Goal: Navigation & Orientation: Find specific page/section

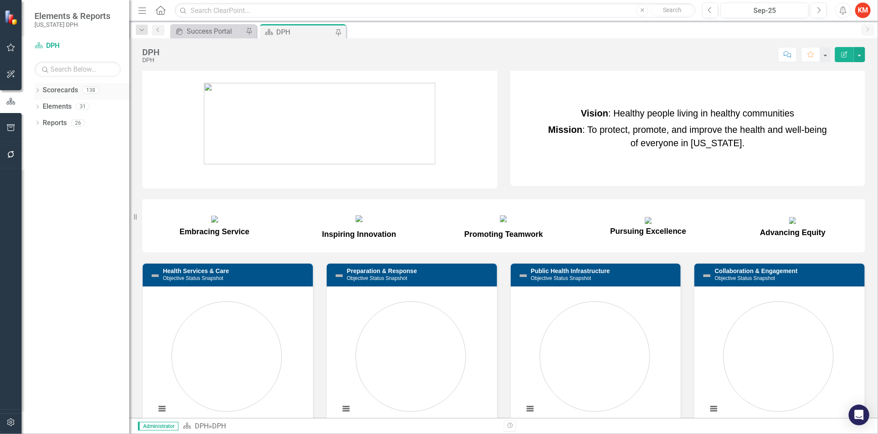
click at [35, 91] on icon "Dropdown" at bounding box center [37, 91] width 6 height 5
click at [39, 97] on div "Dropdown Scorecards 138" at bounding box center [81, 91] width 95 height 16
click at [43, 104] on icon "Dropdown" at bounding box center [42, 105] width 6 height 5
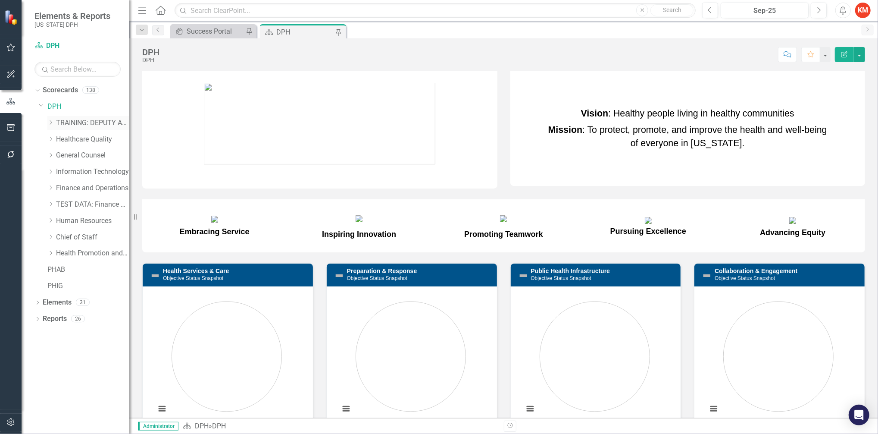
click at [50, 119] on div "Dropdown TRAINING: DEPUTY AREA" at bounding box center [88, 123] width 82 height 14
click at [50, 126] on div "Dropdown" at bounding box center [50, 122] width 6 height 7
click at [63, 139] on icon "Dropdown" at bounding box center [59, 138] width 6 height 5
click at [91, 156] on link "TRAINING: BUREAU TEMPLATE" at bounding box center [101, 155] width 56 height 10
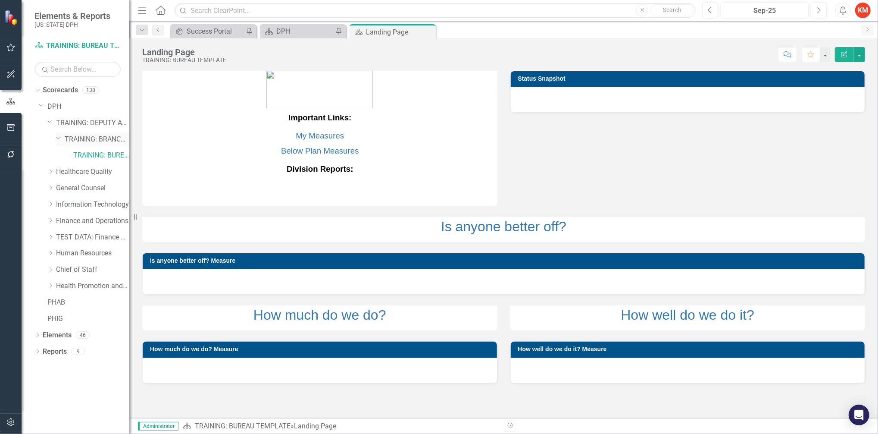
click at [102, 134] on link "TRAINING: BRANCH TEMPLATE" at bounding box center [97, 139] width 65 height 10
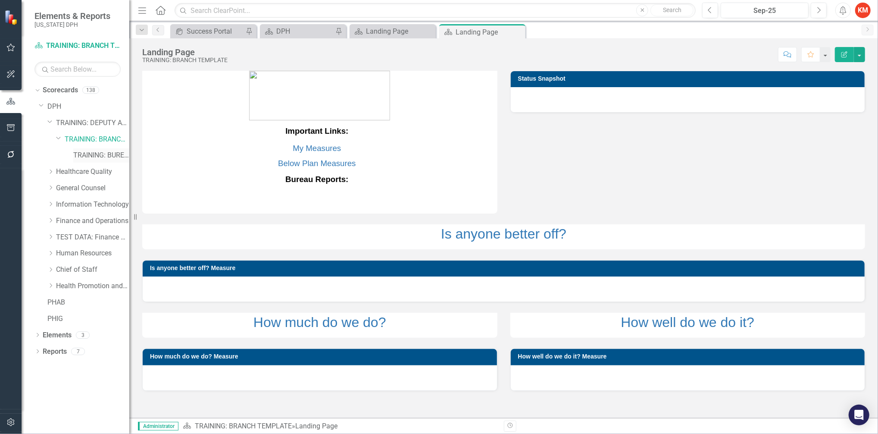
click at [84, 159] on link "TRAINING: BUREAU TEMPLATE" at bounding box center [101, 155] width 56 height 10
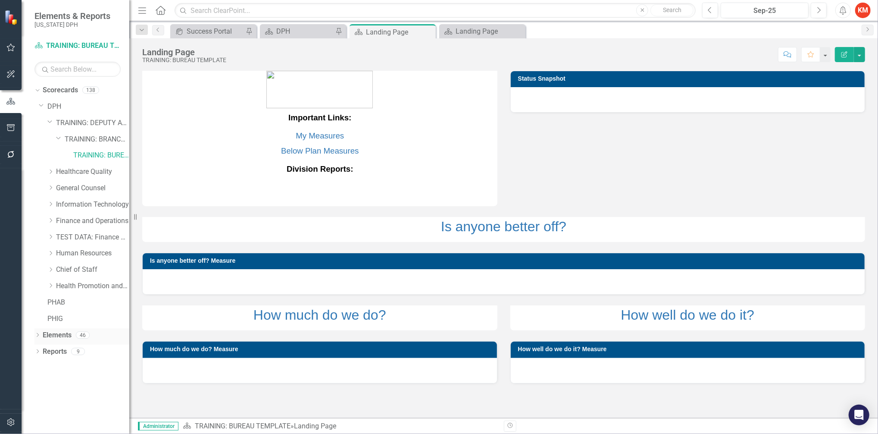
click at [41, 335] on div "Dropdown Elements 46" at bounding box center [81, 336] width 95 height 16
click at [37, 335] on icon "Dropdown" at bounding box center [37, 335] width 6 height 5
click at [42, 353] on icon at bounding box center [42, 351] width 2 height 4
click at [43, 384] on icon "Dropdown" at bounding box center [42, 384] width 6 height 5
click at [39, 366] on icon "Dropdown" at bounding box center [42, 368] width 6 height 5
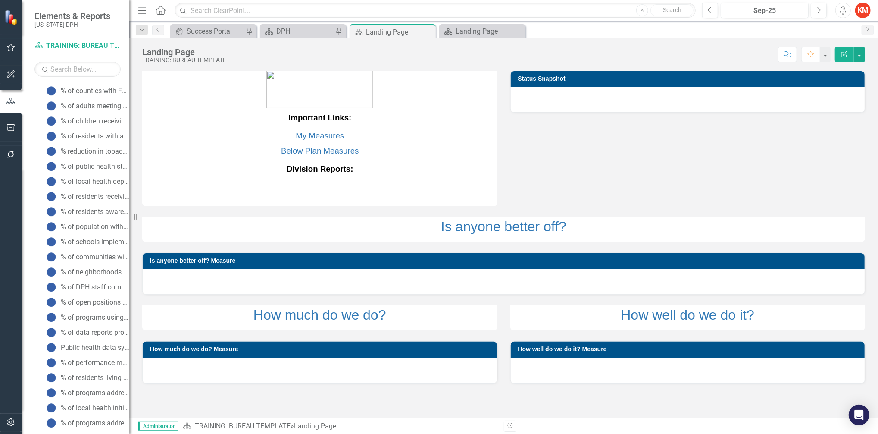
scroll to position [669, 0]
click at [42, 408] on icon "Dropdown" at bounding box center [42, 409] width 6 height 5
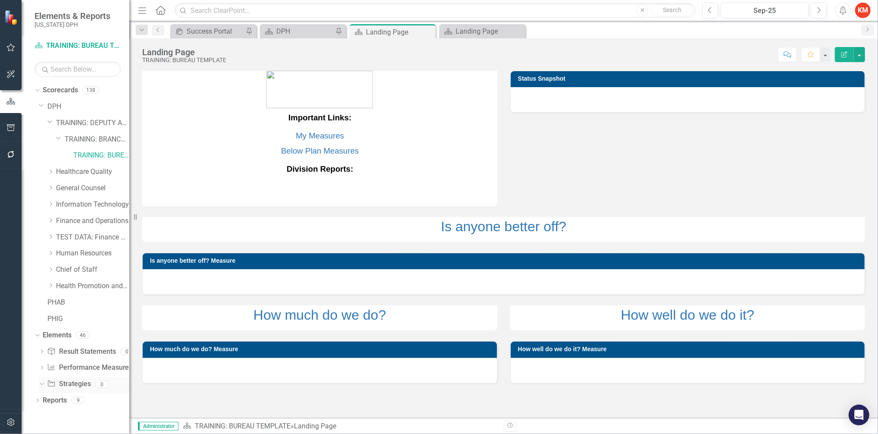
scroll to position [0, 0]
click at [32, 403] on div "Dropdown Scorecards 138 Dropdown DPH Dropdown TRAINING: DEPUTY AREA Dropdown TR…" at bounding box center [76, 258] width 108 height 350
click at [38, 401] on icon "Dropdown" at bounding box center [37, 401] width 6 height 5
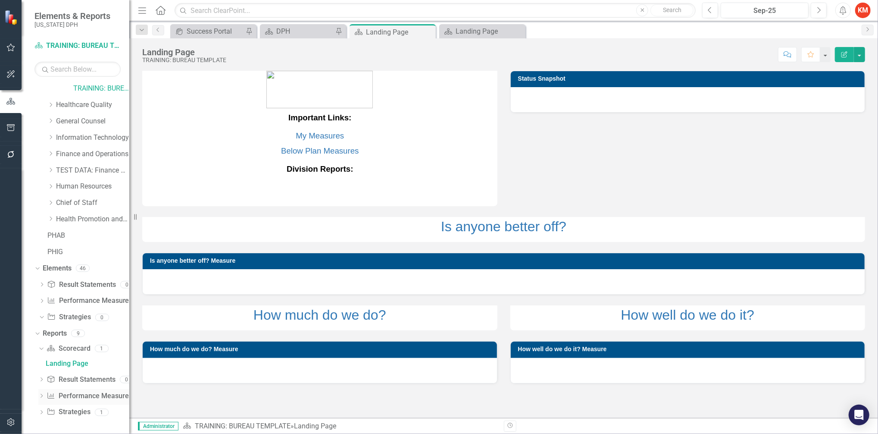
click at [86, 397] on link "Performance Measure Performance Measures" at bounding box center [89, 396] width 85 height 10
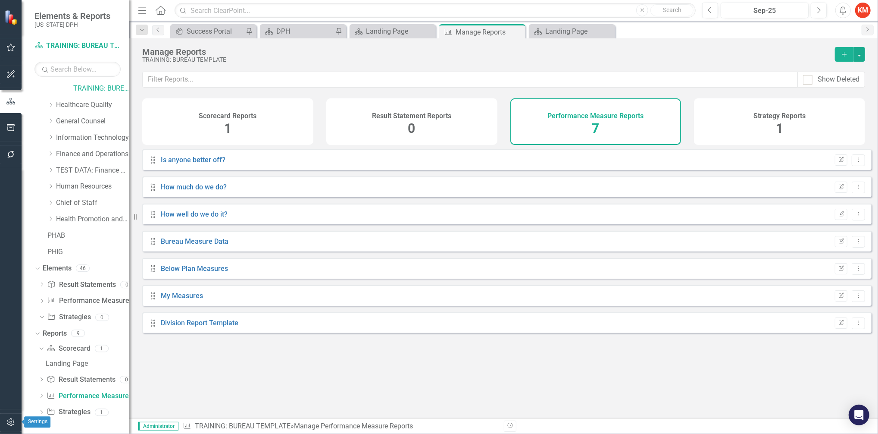
click at [7, 422] on icon "button" at bounding box center [10, 422] width 9 height 7
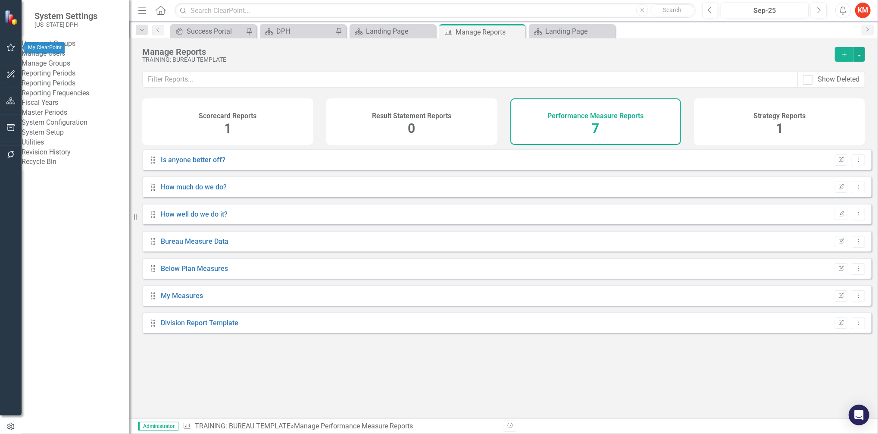
click at [9, 46] on icon "button" at bounding box center [10, 47] width 9 height 7
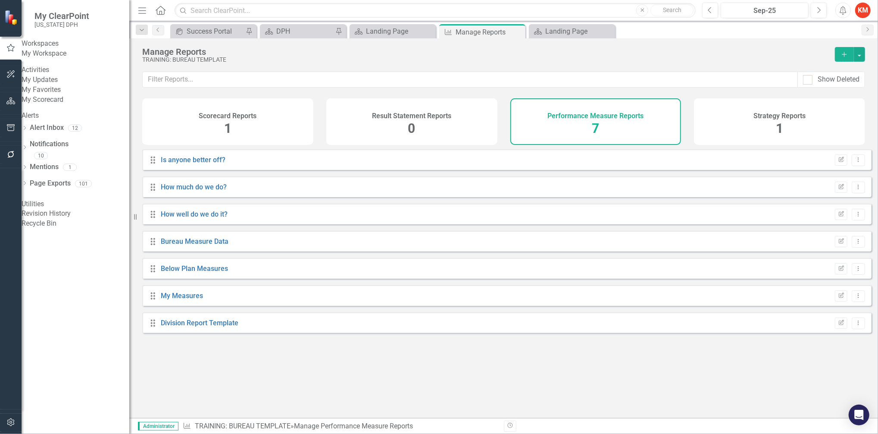
click at [53, 43] on div "Workspaces" at bounding box center [76, 44] width 108 height 10
click at [55, 59] on link "My Workspace" at bounding box center [76, 54] width 108 height 10
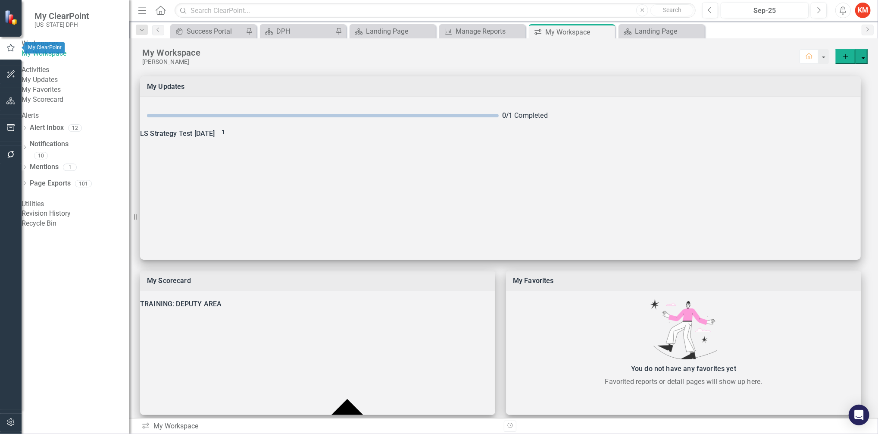
click at [8, 52] on button "button" at bounding box center [11, 48] width 22 height 14
click at [9, 23] on img at bounding box center [11, 17] width 15 height 15
click at [9, 128] on icon "button" at bounding box center [10, 127] width 9 height 7
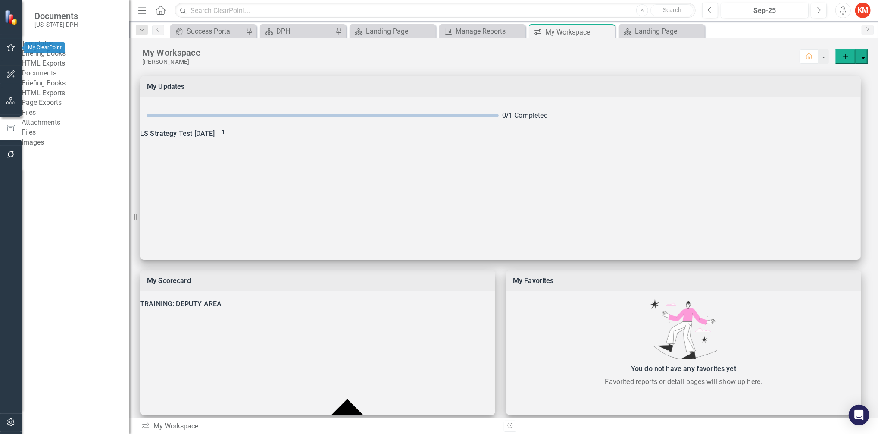
click at [6, 45] on icon "button" at bounding box center [10, 47] width 9 height 7
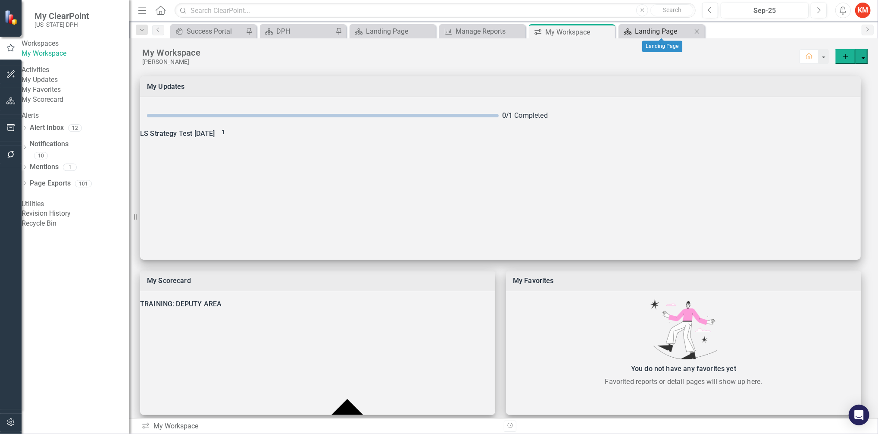
click at [665, 26] on div "Landing Page" at bounding box center [663, 31] width 57 height 11
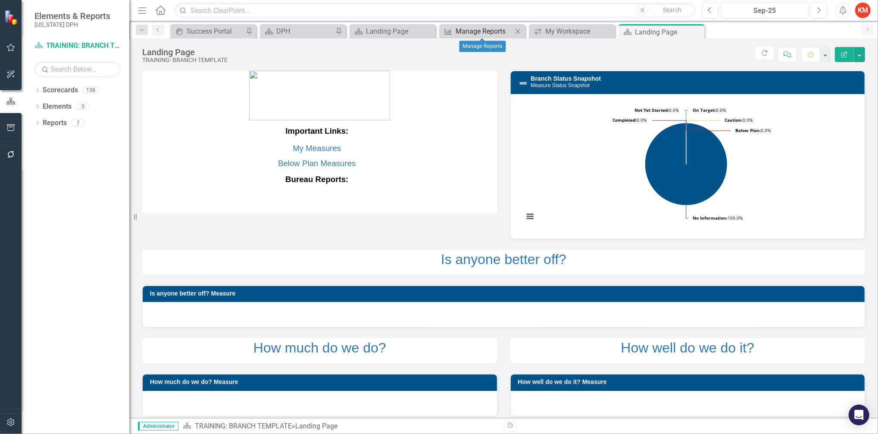
click at [481, 30] on div "Manage Reports" at bounding box center [484, 31] width 57 height 11
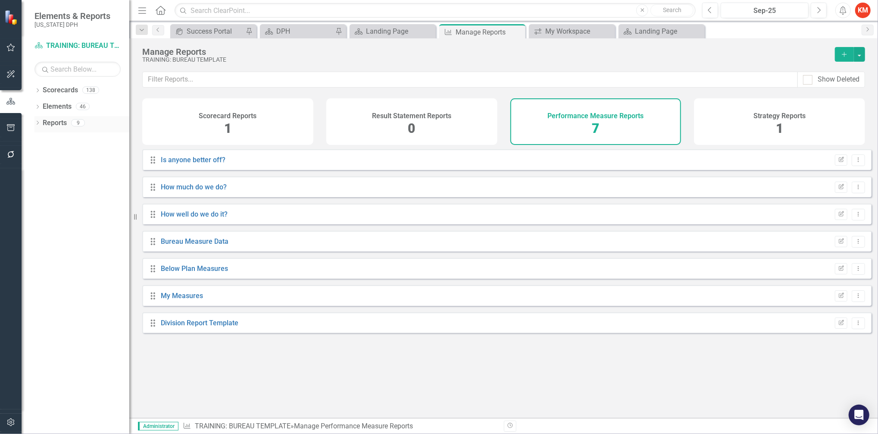
click at [38, 126] on icon "Dropdown" at bounding box center [37, 123] width 6 height 5
click at [37, 105] on div "Dropdown" at bounding box center [37, 107] width 6 height 7
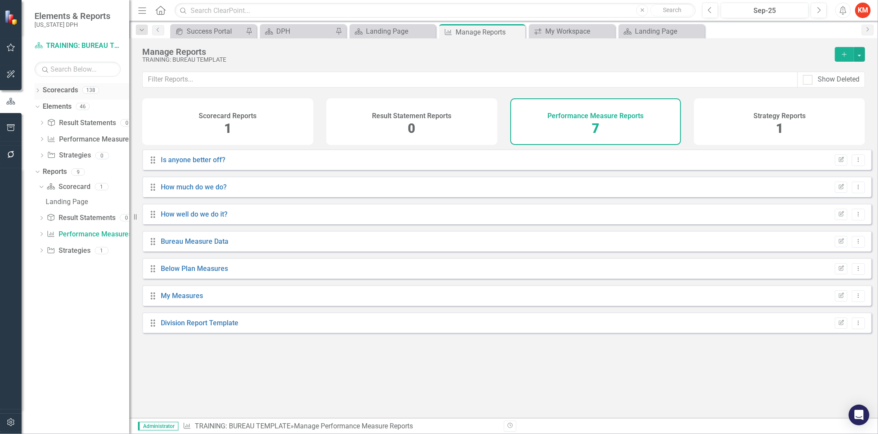
click at [39, 91] on icon "Dropdown" at bounding box center [37, 91] width 6 height 5
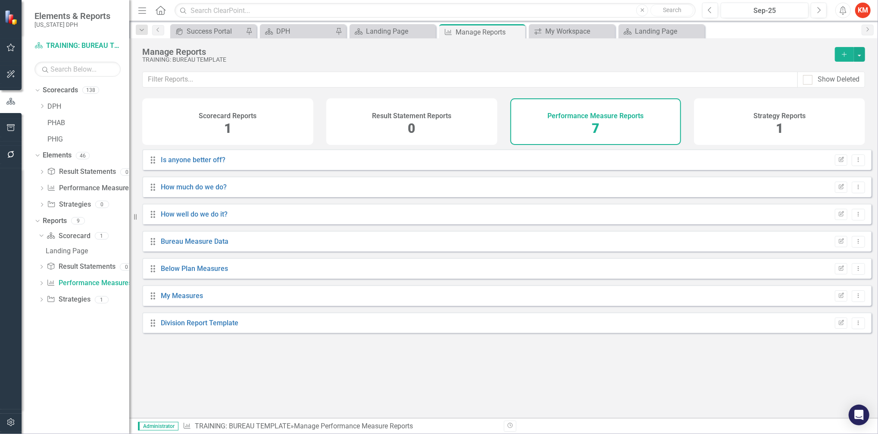
click at [804, 127] on div "Strategy Reports 1" at bounding box center [779, 121] width 171 height 47
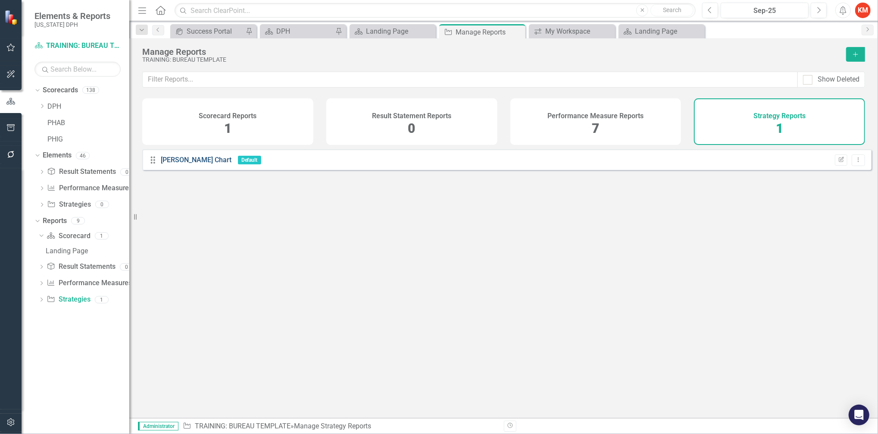
click at [185, 164] on link "[PERSON_NAME] Chart" at bounding box center [196, 160] width 71 height 8
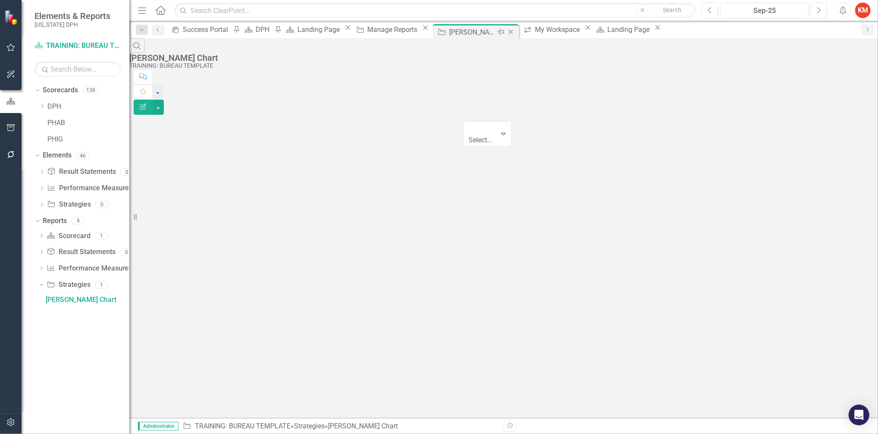
click at [515, 32] on icon "Close" at bounding box center [511, 31] width 9 height 7
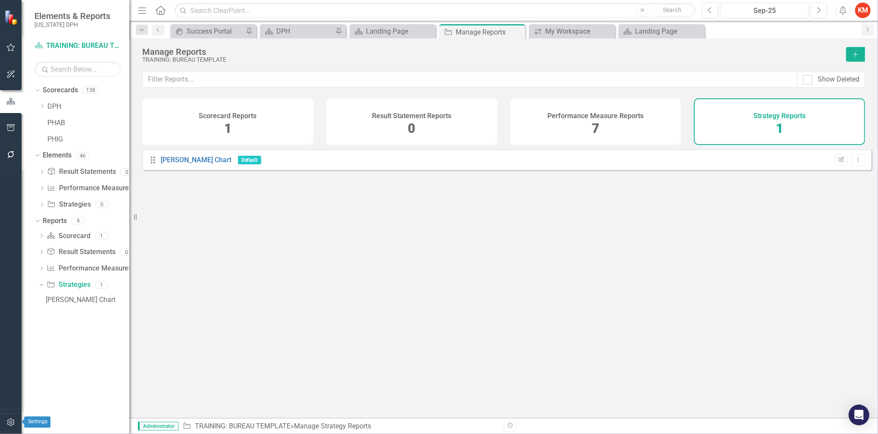
click at [8, 425] on icon "button" at bounding box center [10, 422] width 9 height 7
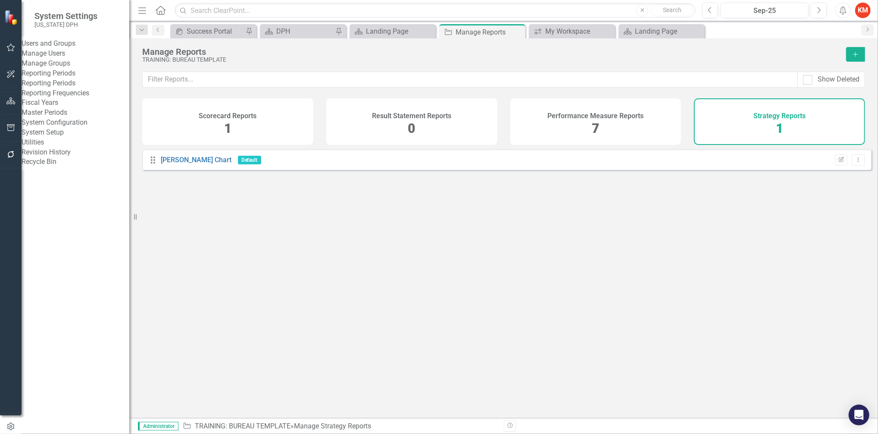
click at [64, 58] on link "Manage Users" at bounding box center [76, 54] width 108 height 10
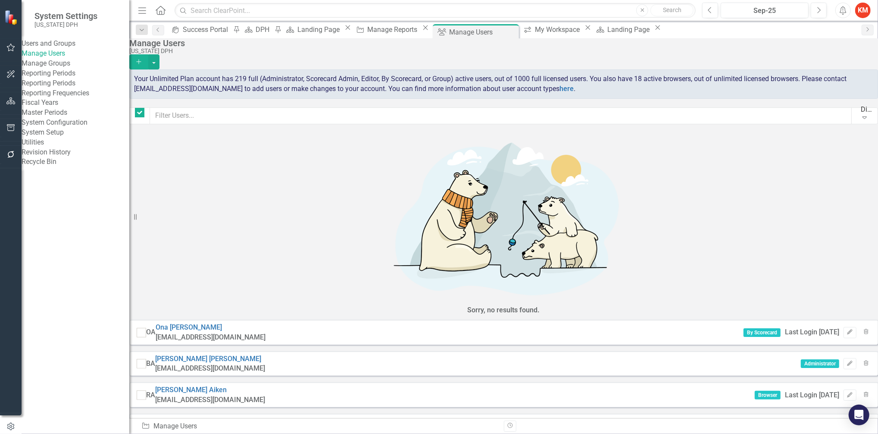
checkbox input "false"
click at [860, 116] on icon "Expand" at bounding box center [864, 117] width 9 height 7
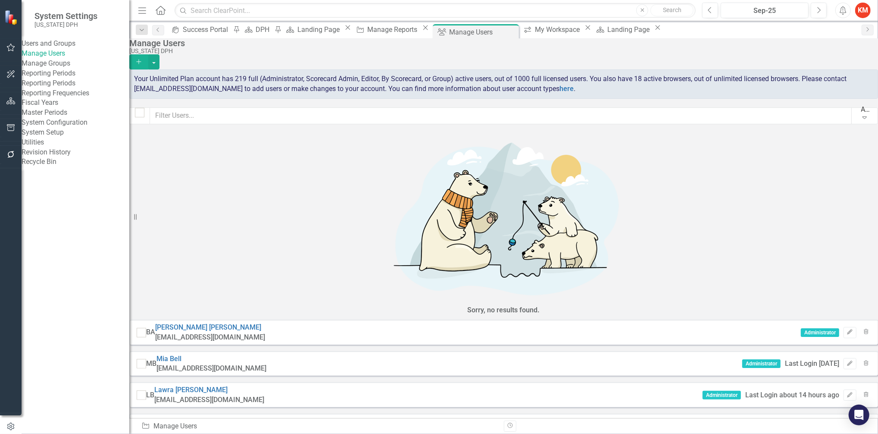
scroll to position [71, 0]
click at [860, 116] on icon "Expand" at bounding box center [864, 117] width 9 height 7
